Goal: Check status: Check status

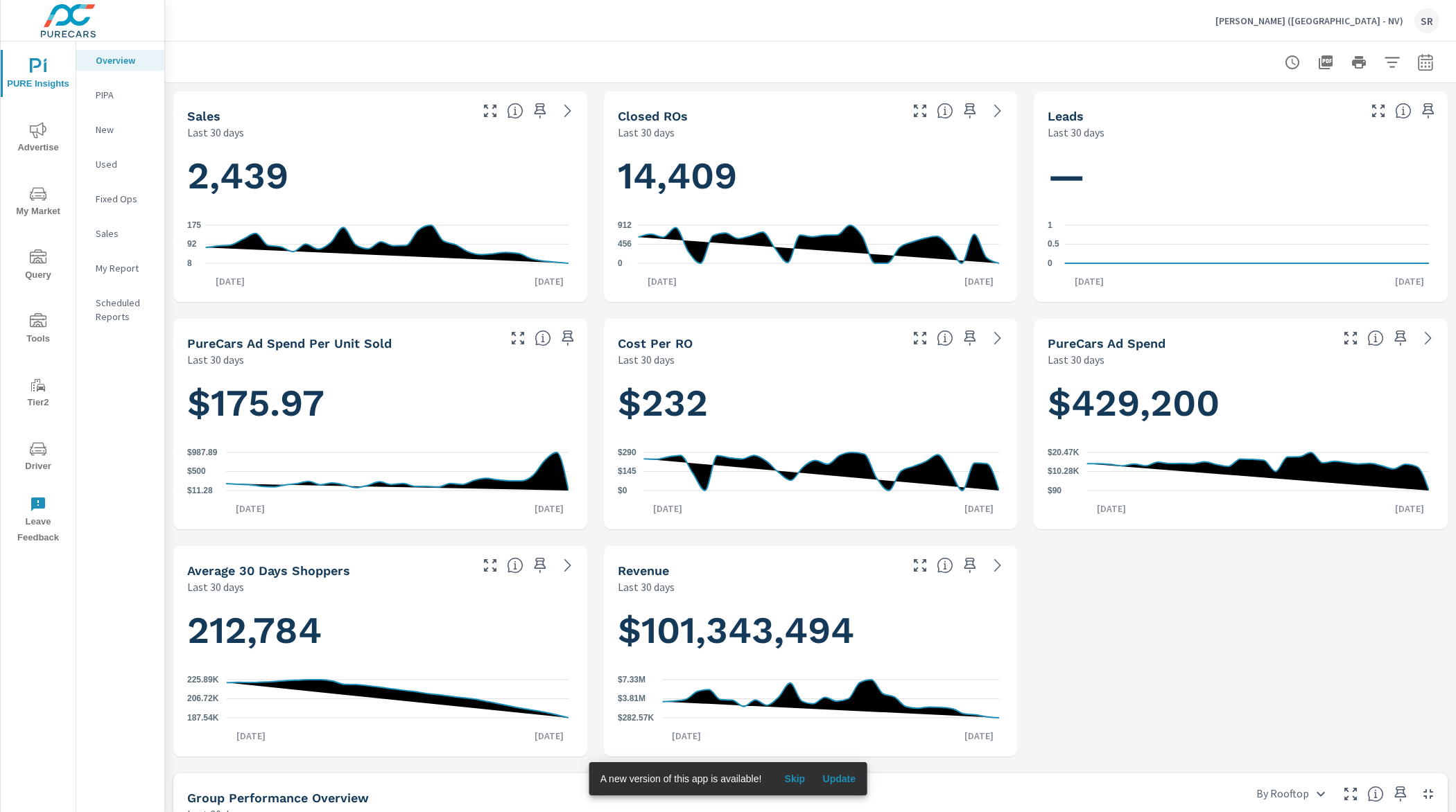
scroll to position [756, 0]
click at [43, 457] on icon "nav menu" at bounding box center [38, 449] width 16 height 16
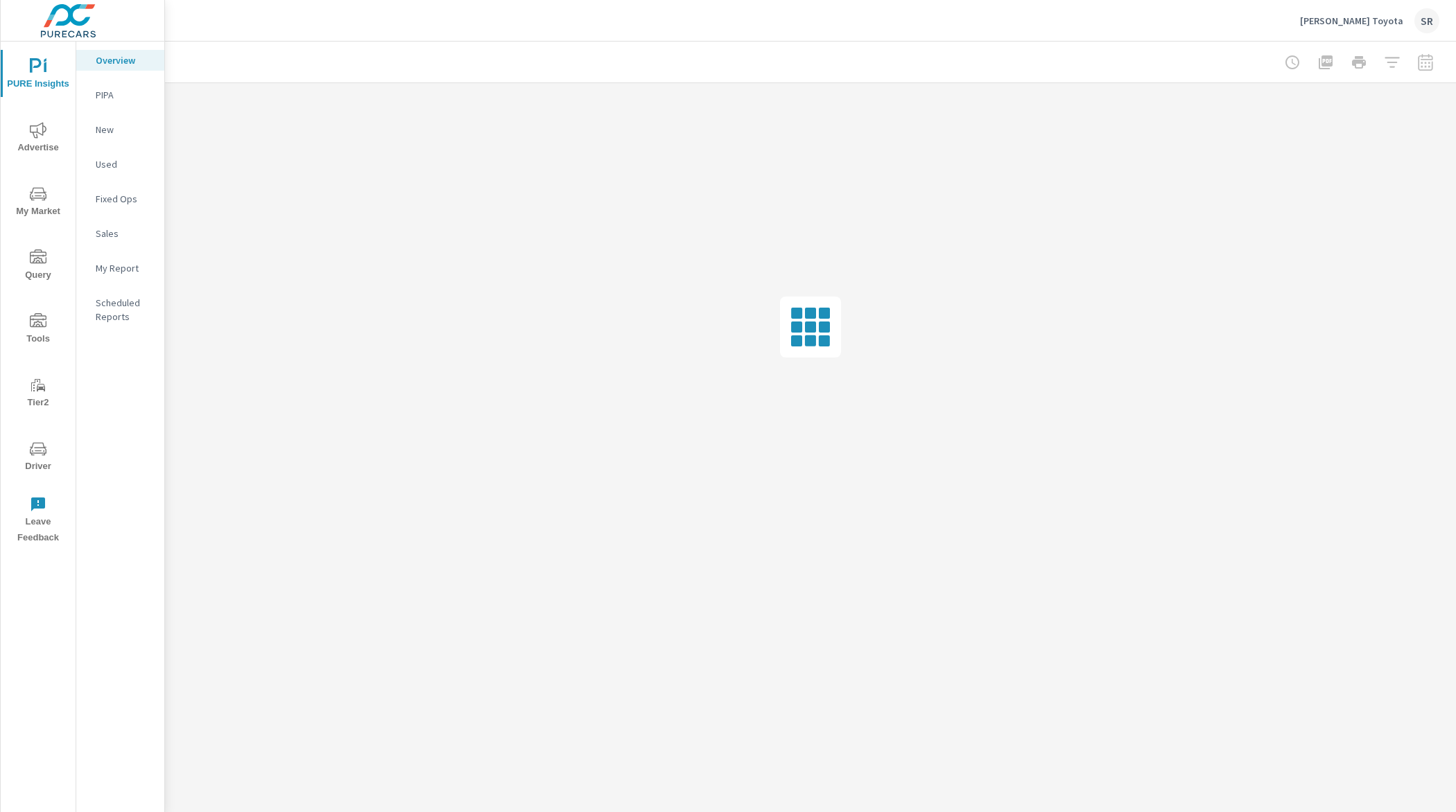
click at [32, 450] on icon "nav menu" at bounding box center [33, 451] width 1 height 1
